Goal: Transaction & Acquisition: Purchase product/service

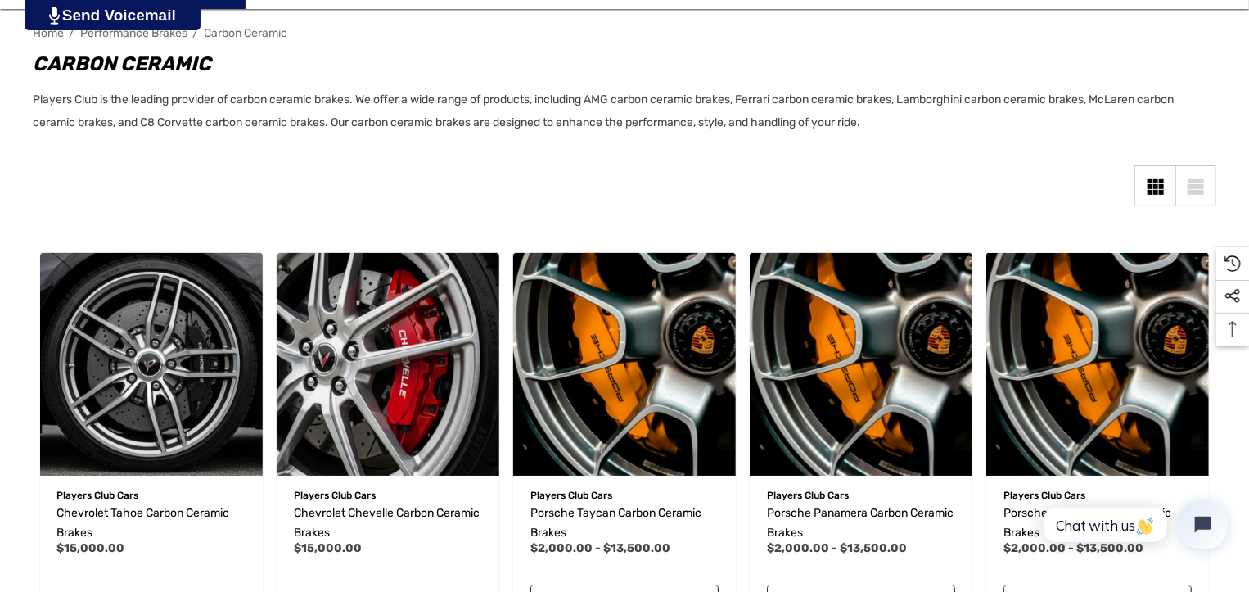
scroll to position [655, 0]
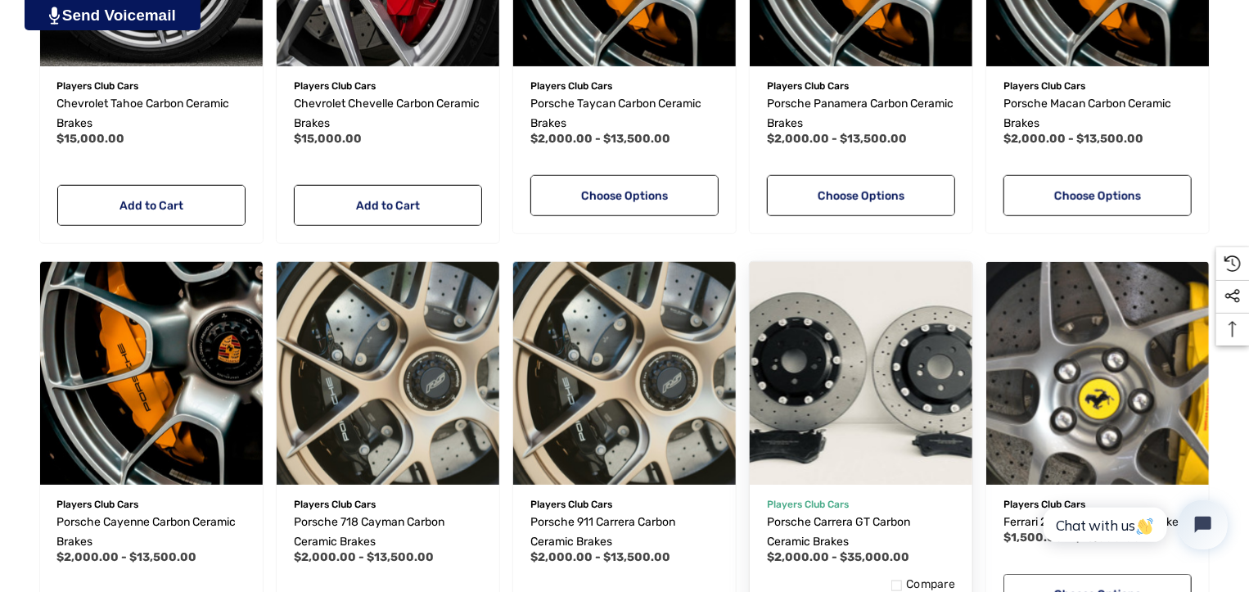
click at [875, 430] on img "Porsche Carrera GT Carbon Ceramic Brakes,Price range from $2,000.00 to $35,000.…" at bounding box center [860, 372] width 245 height 245
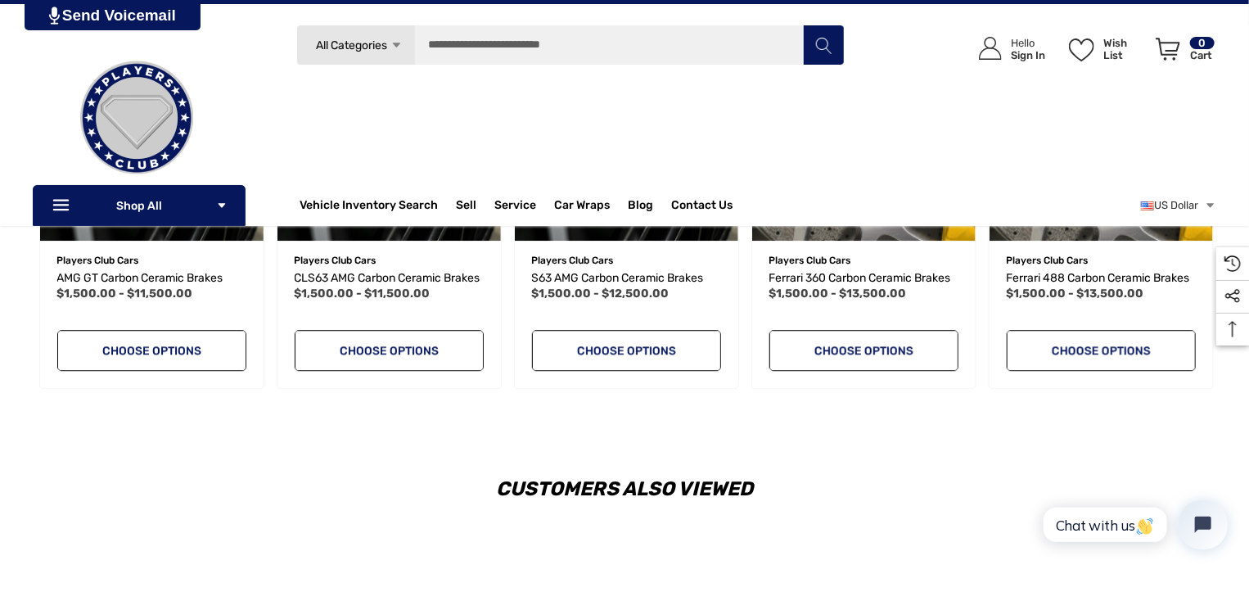
scroll to position [1800, 0]
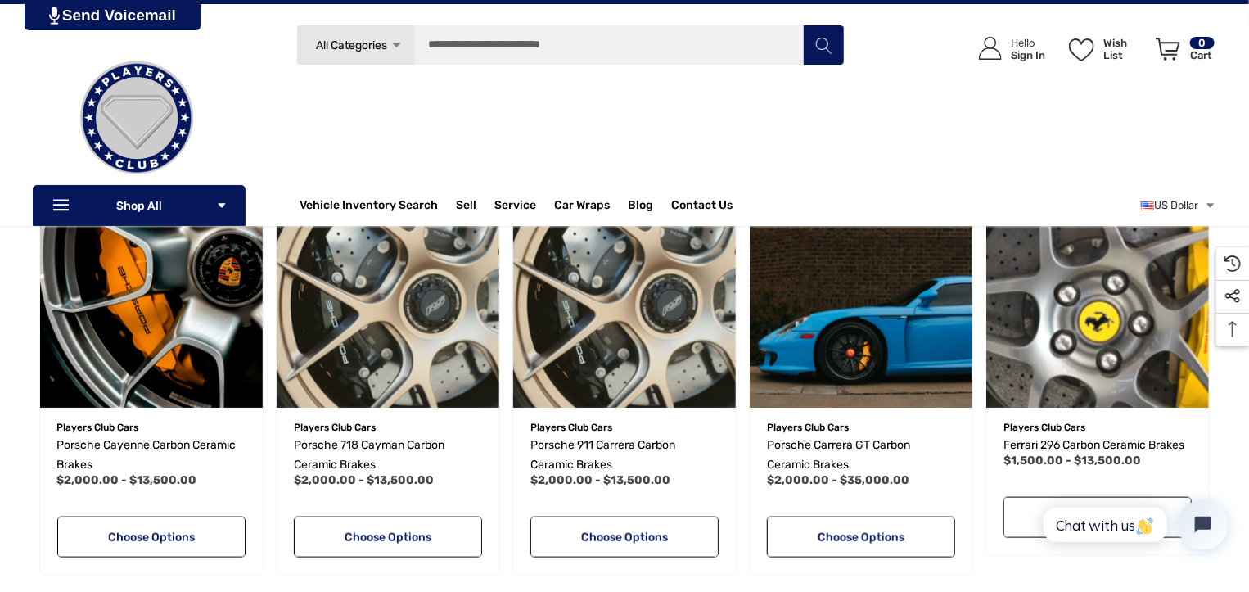
scroll to position [491, 0]
